Goal: Task Accomplishment & Management: Complete application form

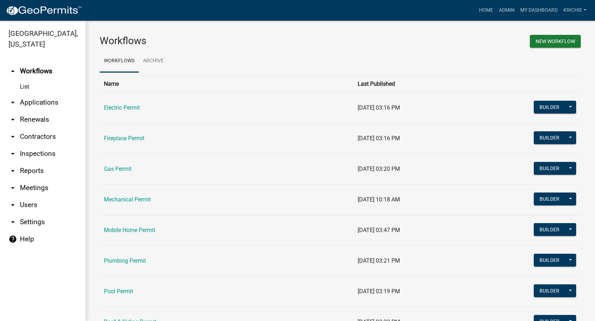
click at [44, 103] on link "arrow_drop_down Applications" at bounding box center [42, 102] width 85 height 17
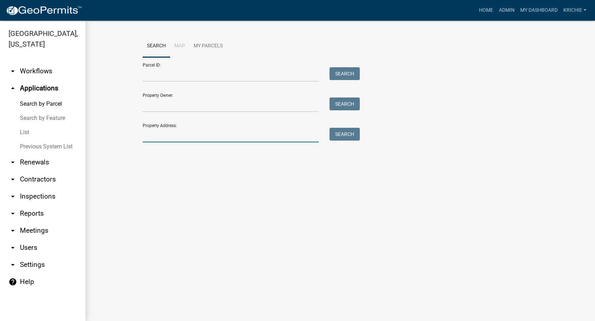
click at [163, 133] on input "Property Address:" at bounding box center [231, 135] width 176 height 15
type input "5703 e"
click at [346, 131] on button "Search" at bounding box center [344, 134] width 30 height 13
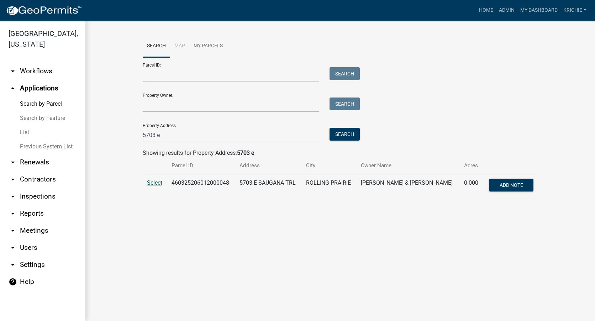
click at [155, 182] on span "Select" at bounding box center [154, 182] width 15 height 7
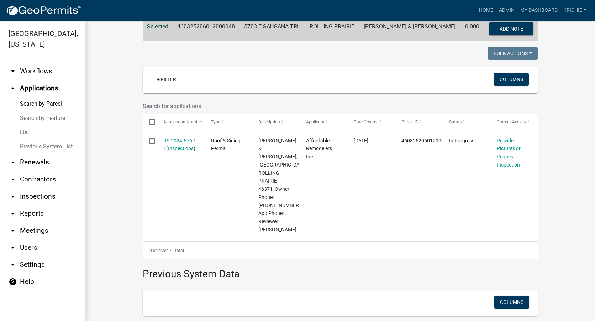
scroll to position [178, 0]
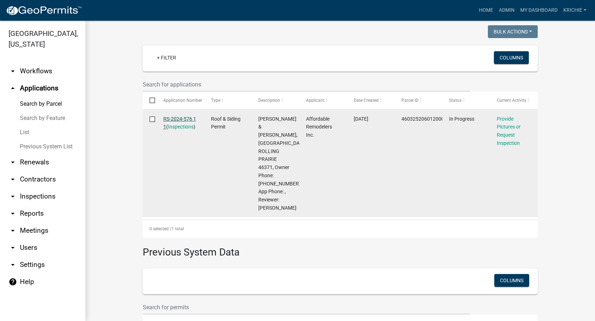
click at [180, 120] on link "RS-2024-576 1 1" at bounding box center [179, 123] width 33 height 14
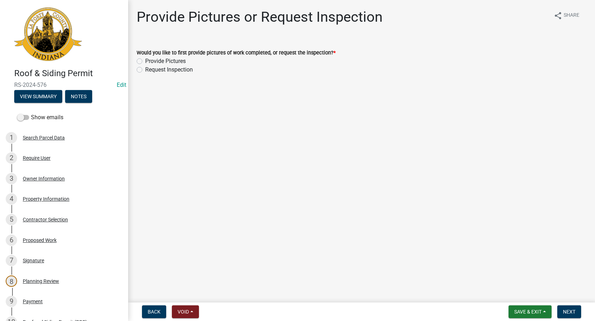
click at [145, 62] on label "Provide Pictures" at bounding box center [165, 61] width 41 height 9
click at [145, 62] on input "Provide Pictures" at bounding box center [147, 59] width 5 height 5
radio input "true"
click at [570, 308] on button "Next" at bounding box center [569, 311] width 24 height 13
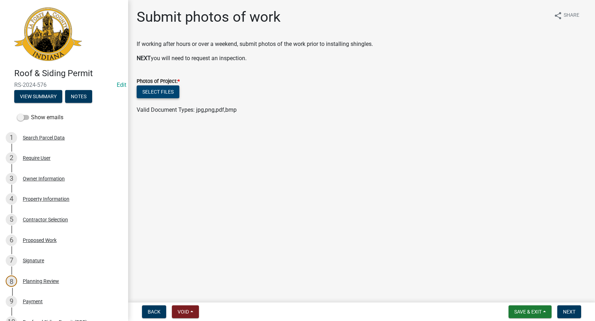
click at [169, 91] on button "Select files" at bounding box center [158, 91] width 43 height 13
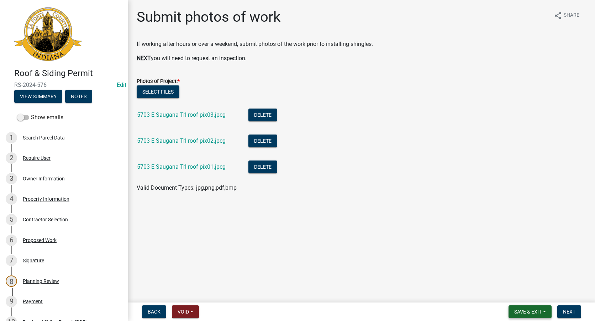
click at [521, 310] on span "Save & Exit" at bounding box center [527, 312] width 27 height 6
click at [515, 291] on button "Save & Exit" at bounding box center [522, 293] width 57 height 17
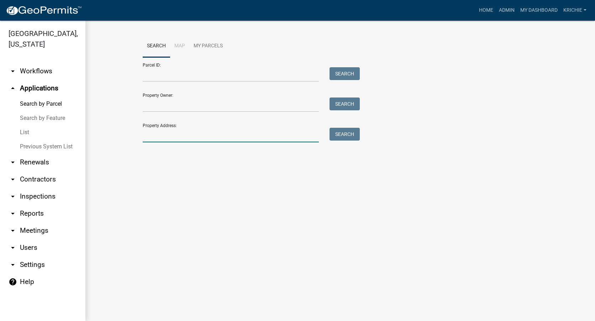
click at [191, 129] on input "Property Address:" at bounding box center [231, 135] width 176 height 15
type input "5703 e"
click at [345, 132] on button "Search" at bounding box center [344, 134] width 30 height 13
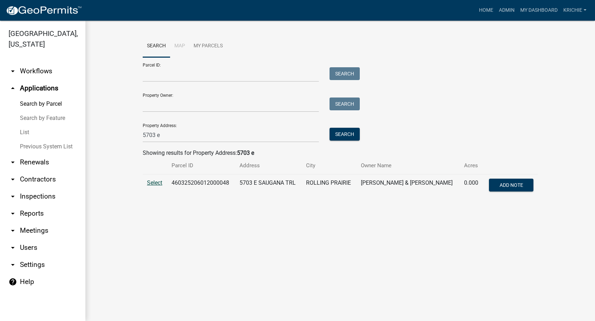
click at [153, 186] on span "Select" at bounding box center [154, 182] width 15 height 7
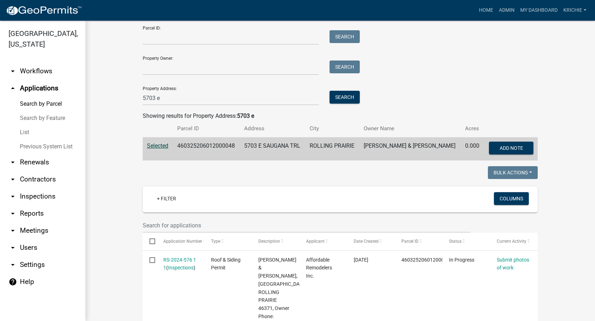
scroll to position [178, 0]
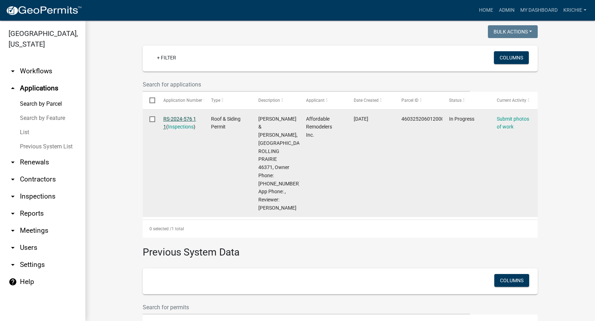
click at [178, 118] on link "RS-2024-576 1 1" at bounding box center [179, 123] width 33 height 14
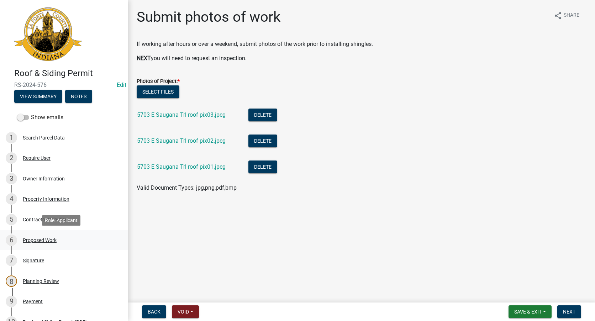
click at [44, 240] on div "Proposed Work" at bounding box center [40, 240] width 34 height 5
